Goal: Task Accomplishment & Management: Use online tool/utility

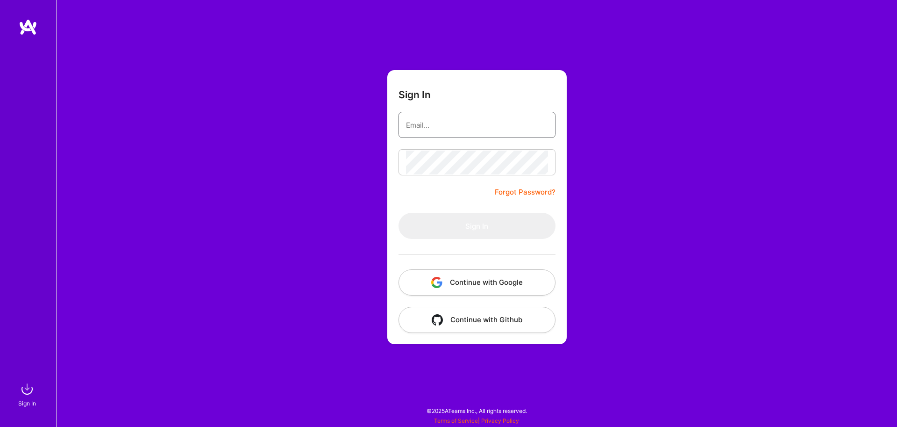
type input "[EMAIL_ADDRESS][DOMAIN_NAME]"
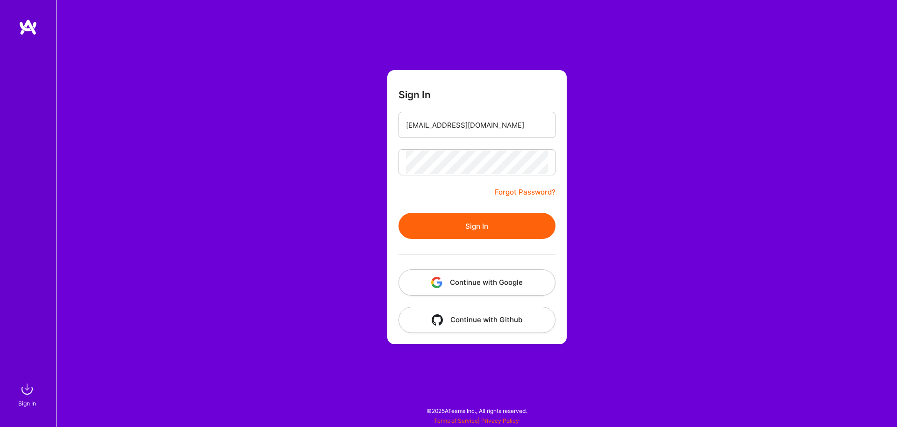
click at [463, 229] on button "Sign In" at bounding box center [477, 226] width 157 height 26
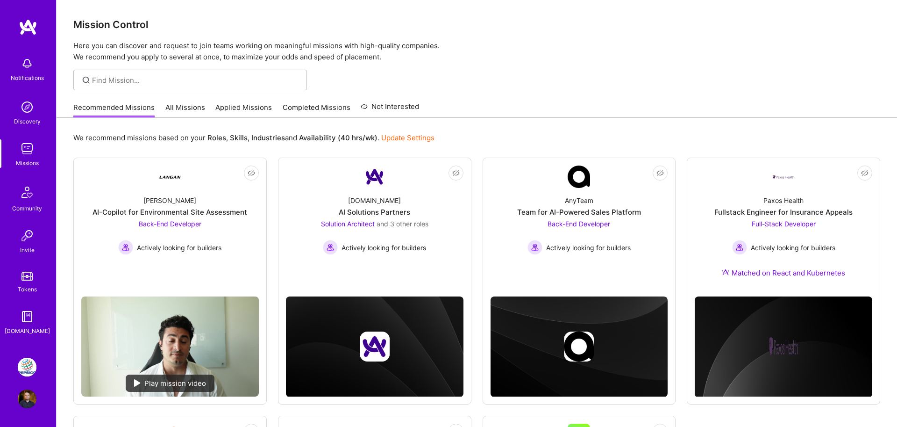
click at [24, 370] on img at bounding box center [27, 366] width 19 height 19
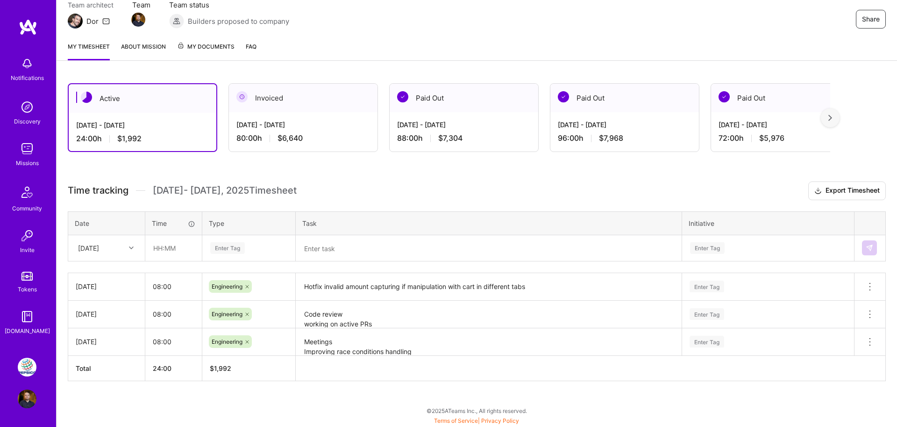
scroll to position [89, 0]
click at [128, 245] on div at bounding box center [132, 249] width 14 height 12
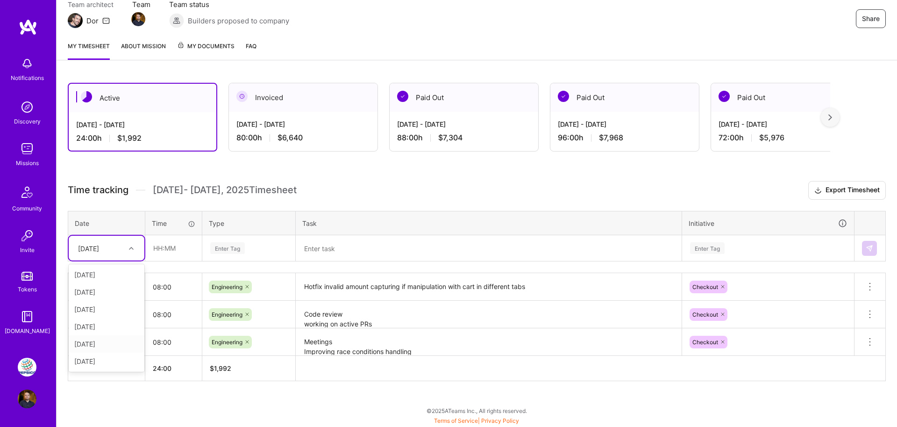
click at [97, 342] on div "[DATE]" at bounding box center [107, 343] width 76 height 17
click at [172, 244] on input "text" at bounding box center [174, 247] width 56 height 25
type input "08:00"
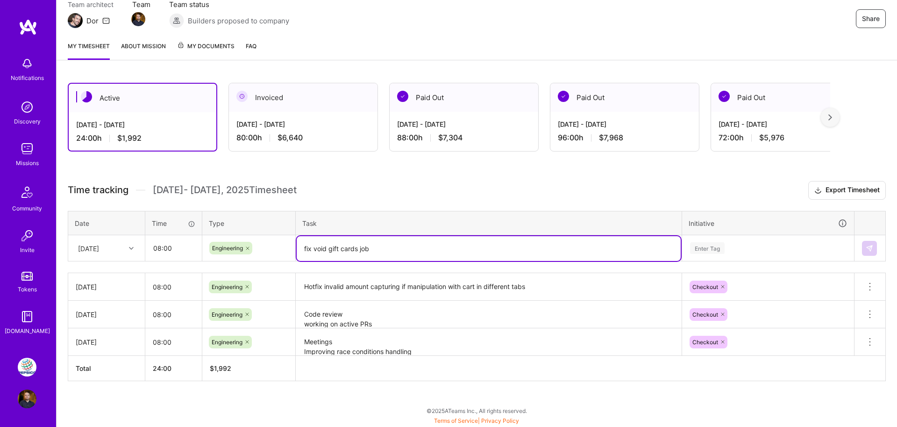
type textarea "fix void gift cards job"
click at [709, 249] on div "Enter Tag" at bounding box center [768, 248] width 171 height 24
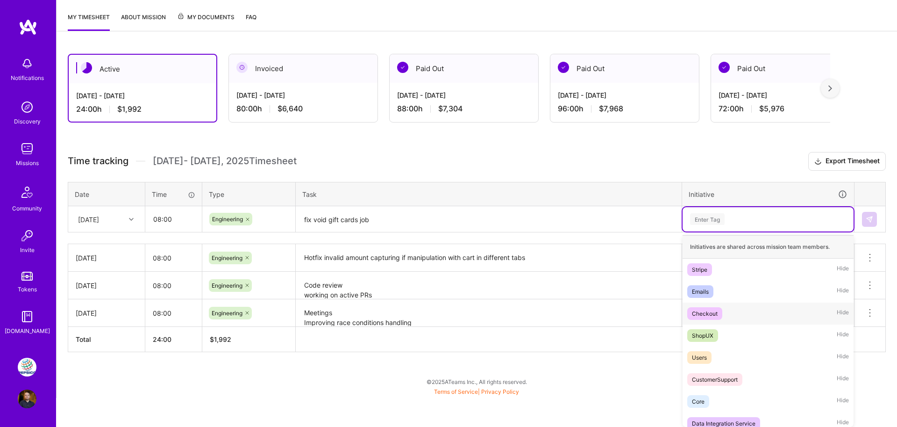
click at [700, 310] on div "Checkout" at bounding box center [705, 313] width 26 height 10
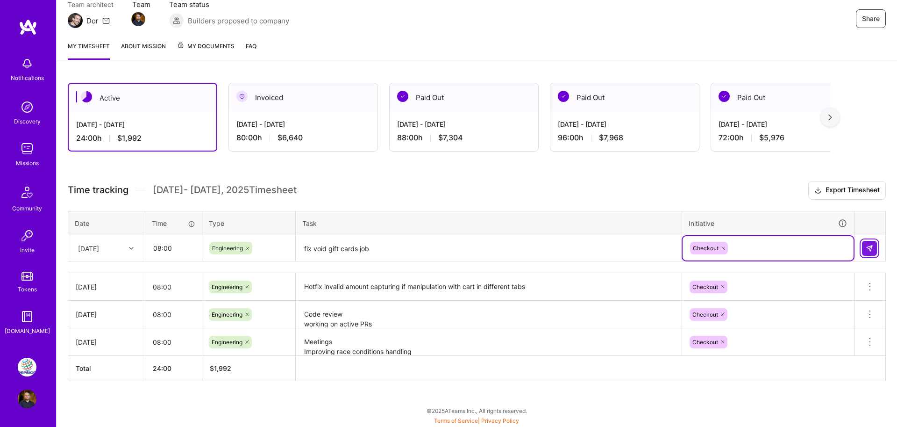
click at [869, 244] on img at bounding box center [869, 247] width 7 height 7
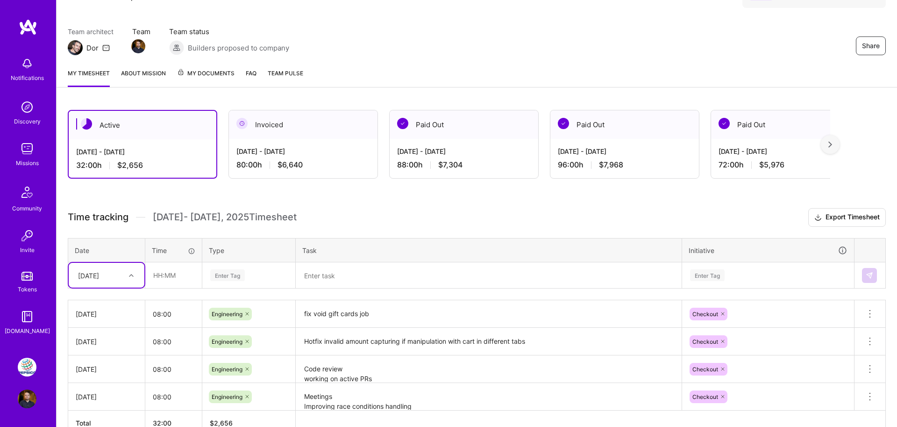
scroll to position [60, 0]
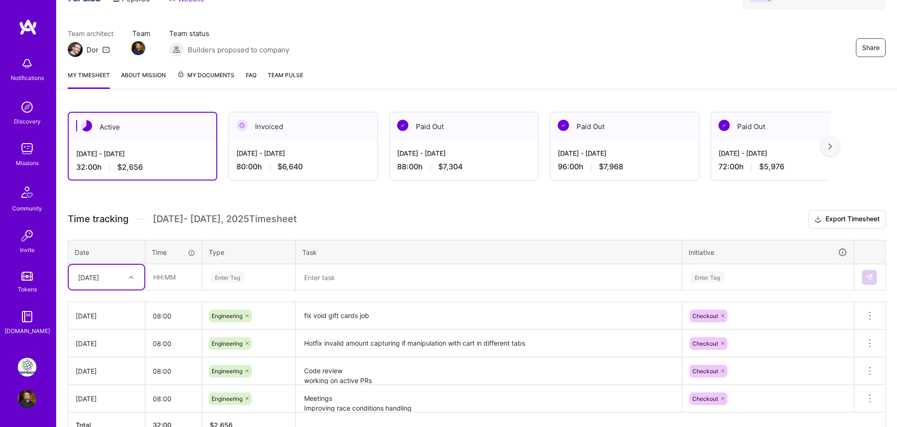
click at [425, 167] on div "88:00 h $7,304" at bounding box center [464, 167] width 134 height 10
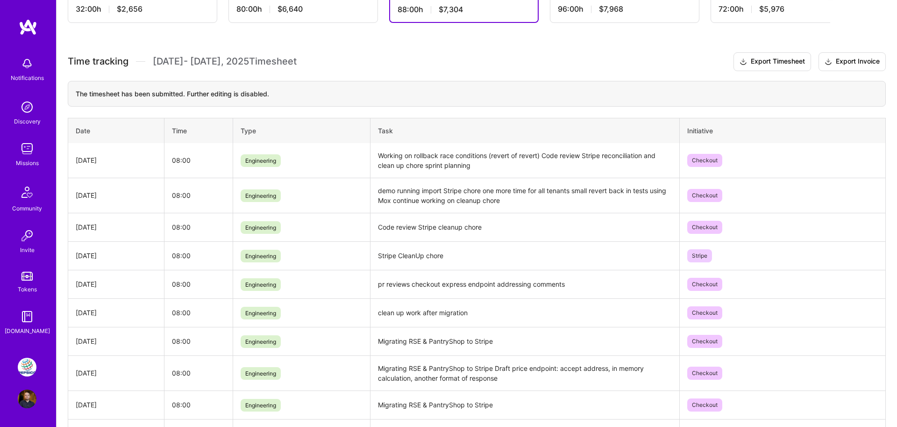
scroll to position [269, 0]
